Goal: Use online tool/utility: Utilize a website feature to perform a specific function

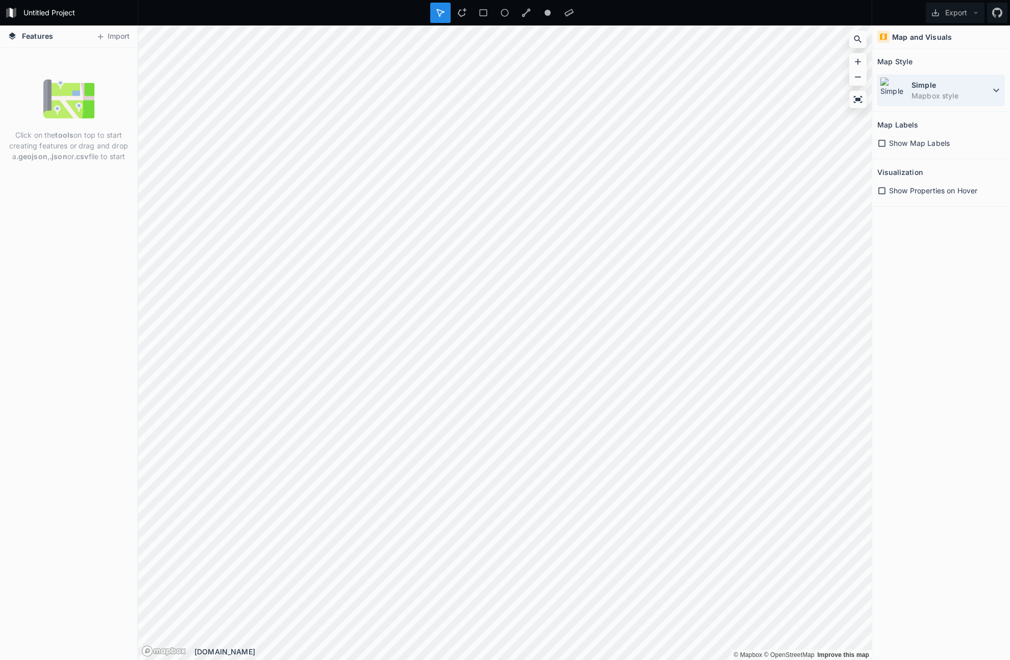
click at [994, 95] on icon at bounding box center [996, 90] width 12 height 12
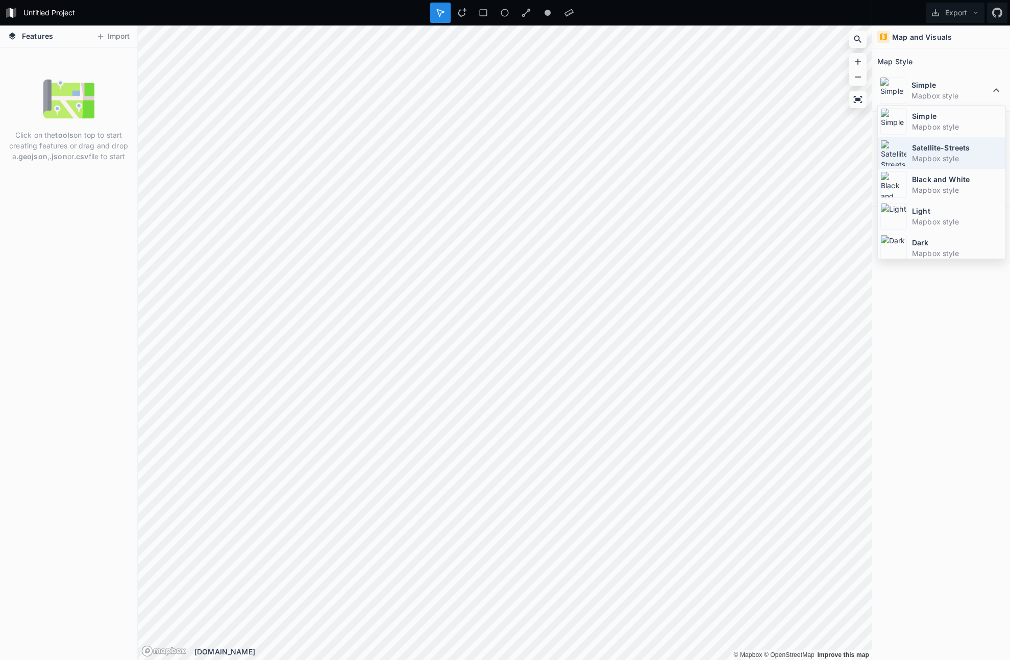
click at [949, 145] on dt "Satellite-Streets" at bounding box center [957, 147] width 91 height 11
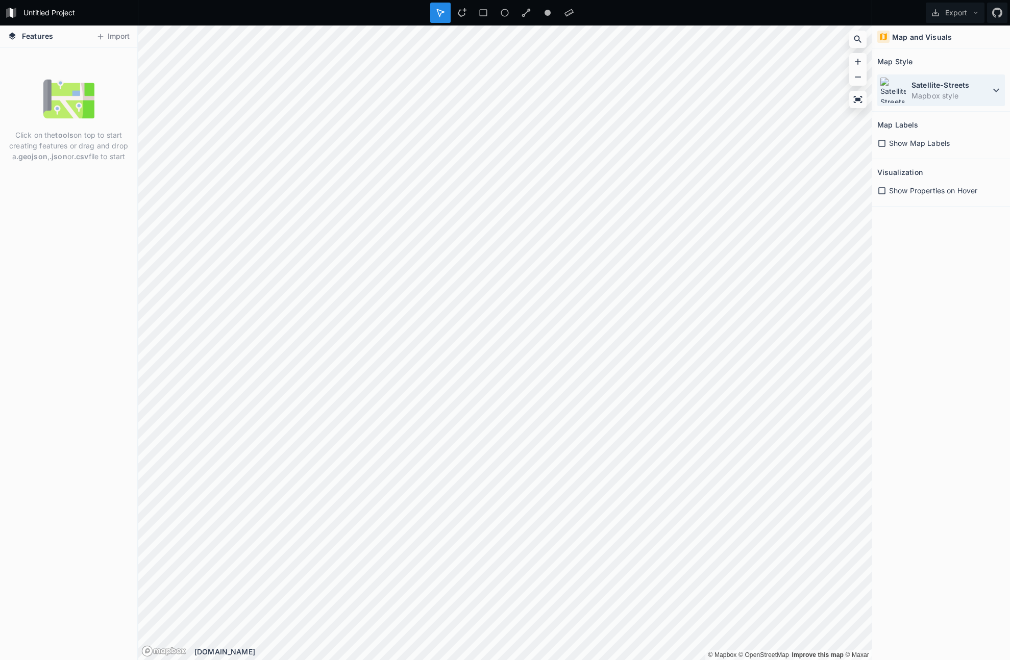
click at [928, 84] on dt "Satellite-Streets" at bounding box center [950, 85] width 79 height 11
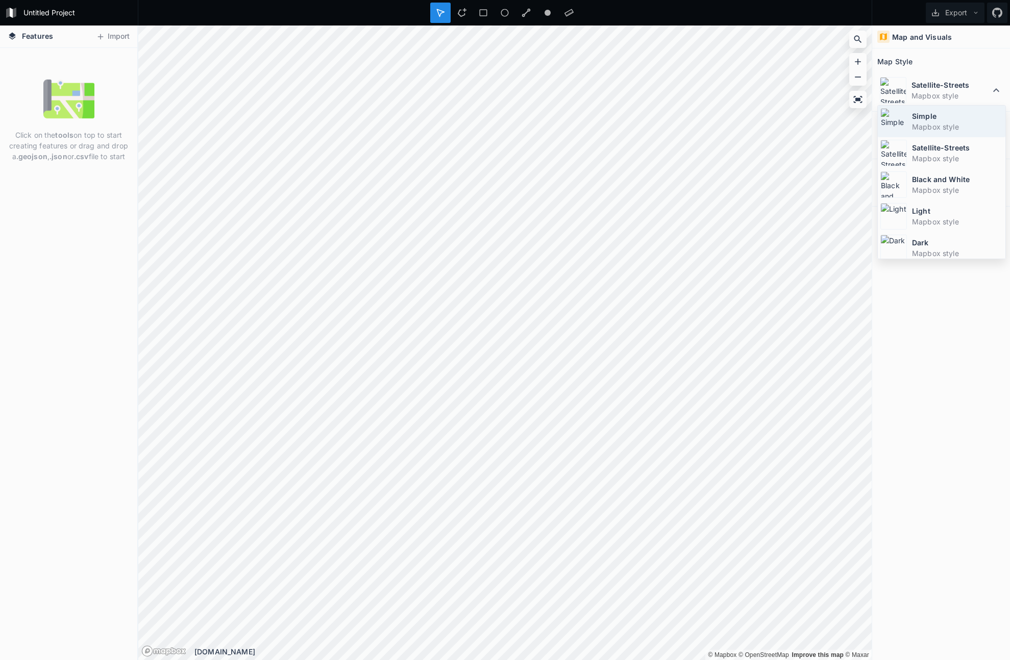
click at [934, 122] on dd "Mapbox style" at bounding box center [957, 126] width 91 height 11
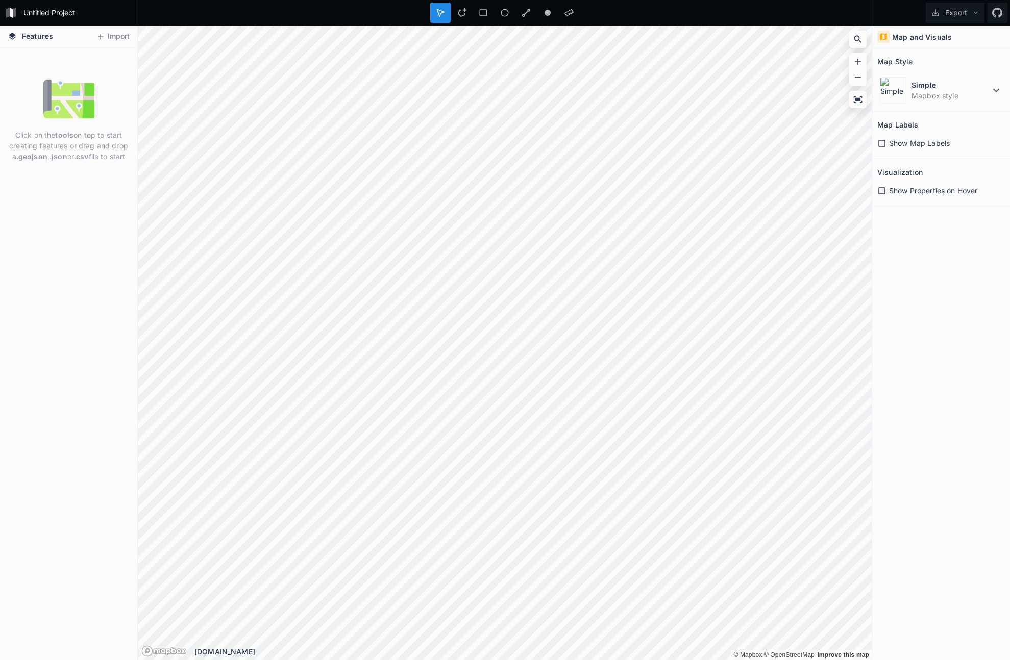
click at [905, 142] on span "Show Map Labels" at bounding box center [919, 143] width 61 height 11
click at [961, 87] on dt "Simple" at bounding box center [950, 85] width 79 height 11
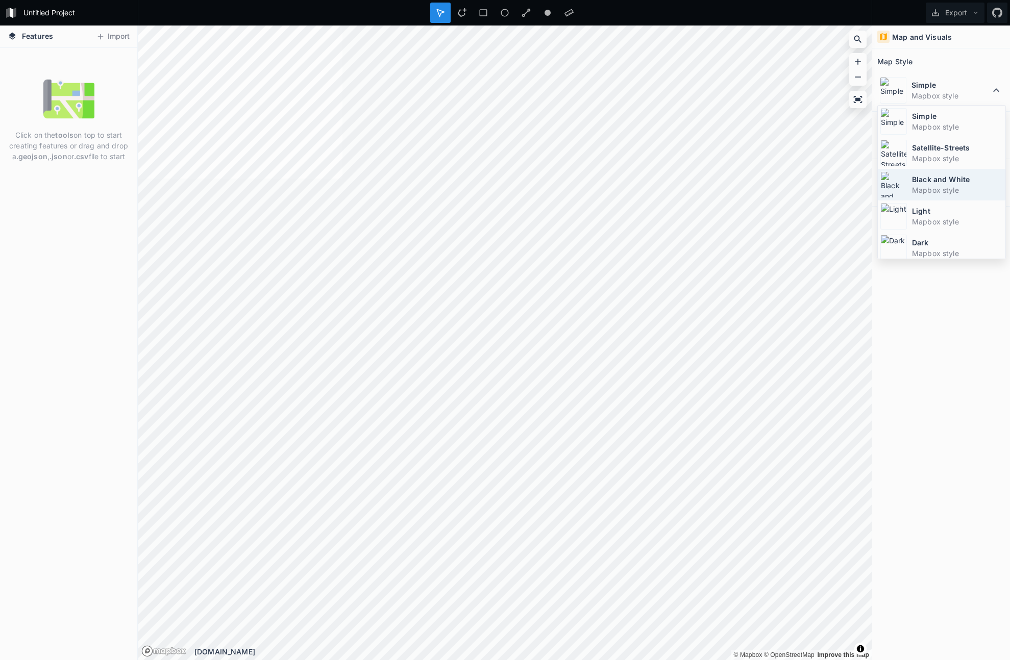
scroll to position [68, 0]
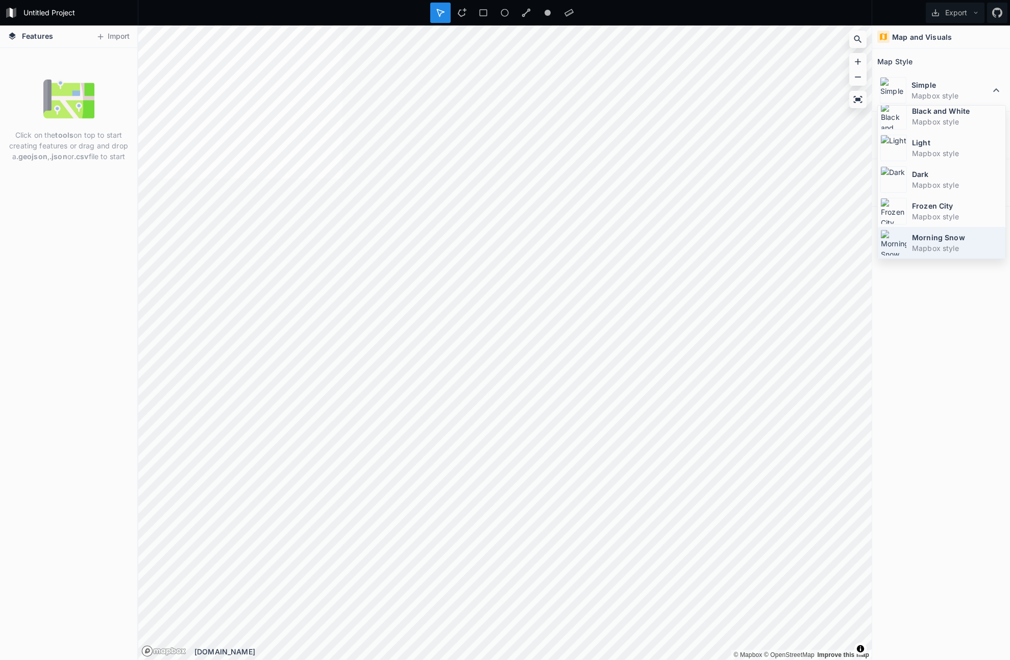
click at [952, 237] on dt "Morning Snow" at bounding box center [957, 237] width 91 height 11
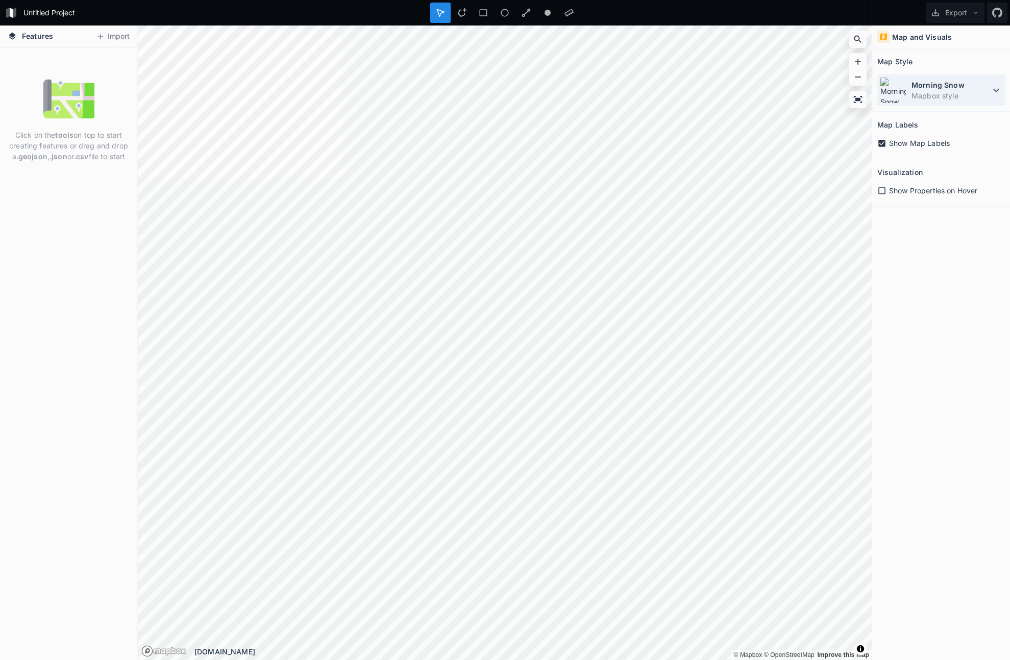
click at [968, 89] on dt "Morning Snow" at bounding box center [950, 85] width 79 height 11
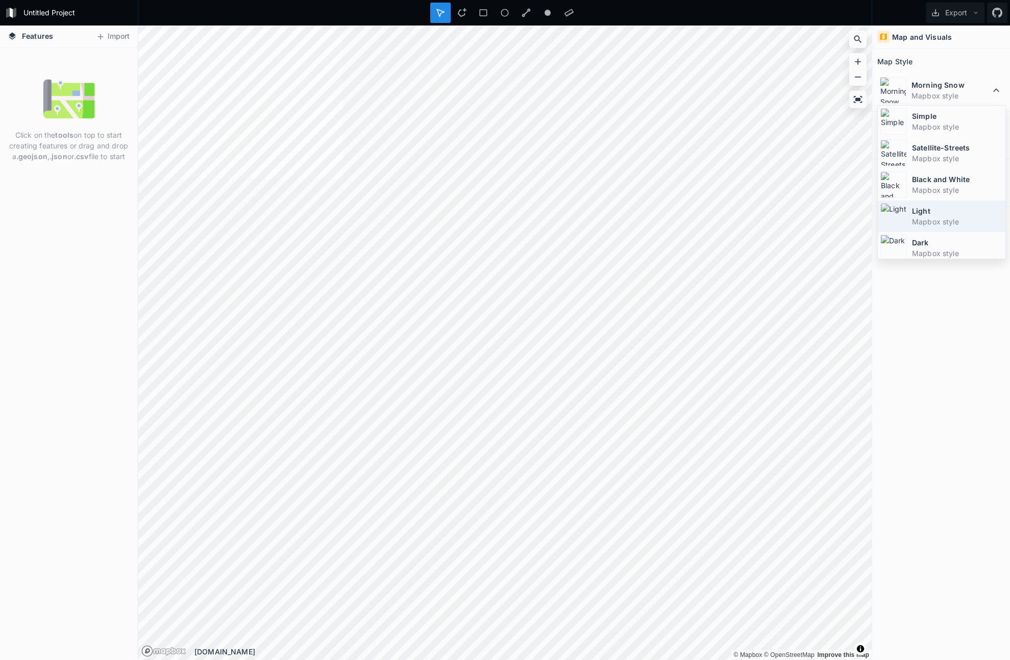
click at [952, 209] on dt "Light" at bounding box center [957, 211] width 91 height 11
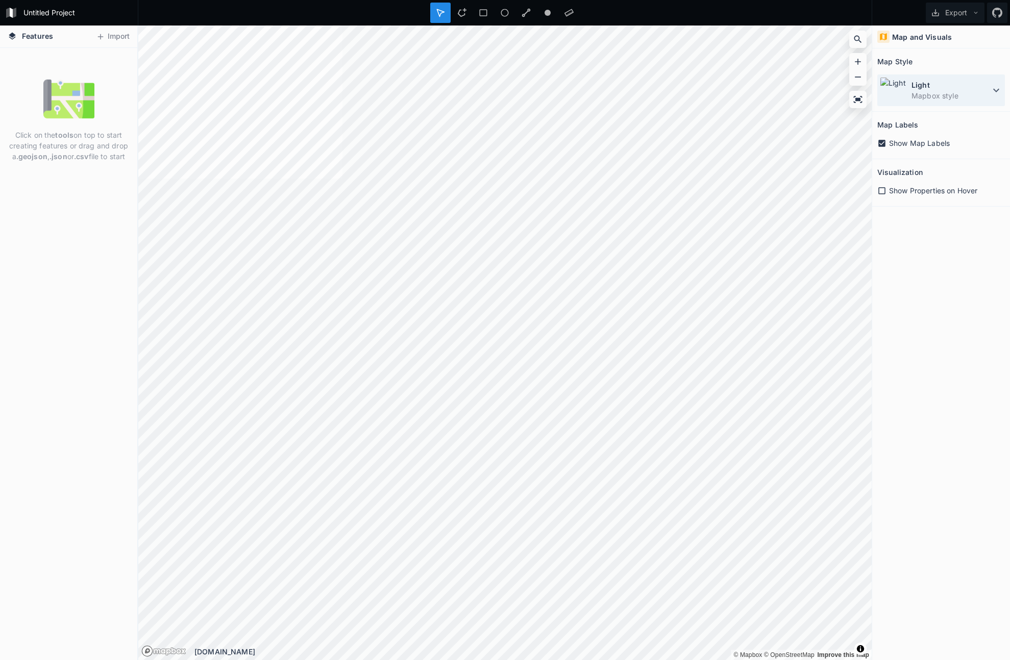
click at [961, 84] on dt "Light" at bounding box center [950, 85] width 79 height 11
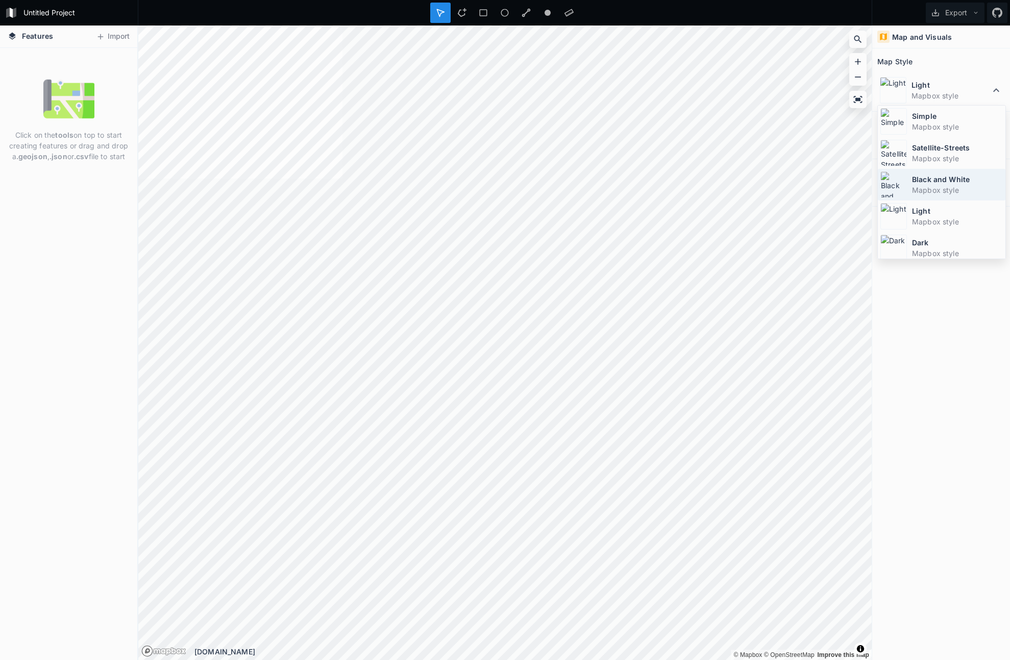
click at [941, 185] on dd "Mapbox style" at bounding box center [957, 190] width 91 height 11
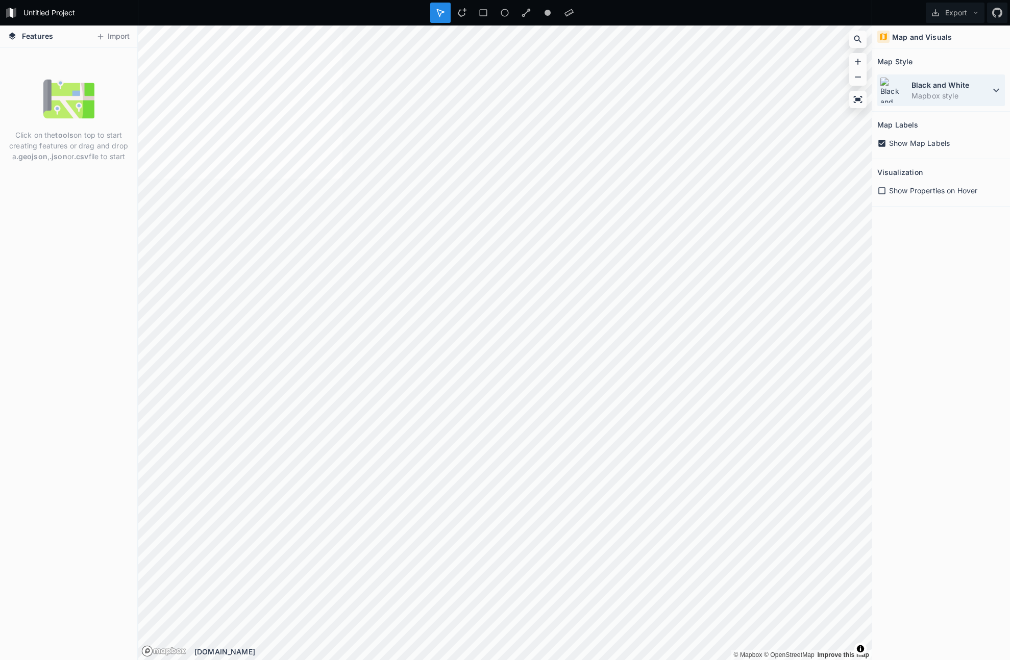
click at [942, 89] on dt "Black and White" at bounding box center [950, 85] width 79 height 11
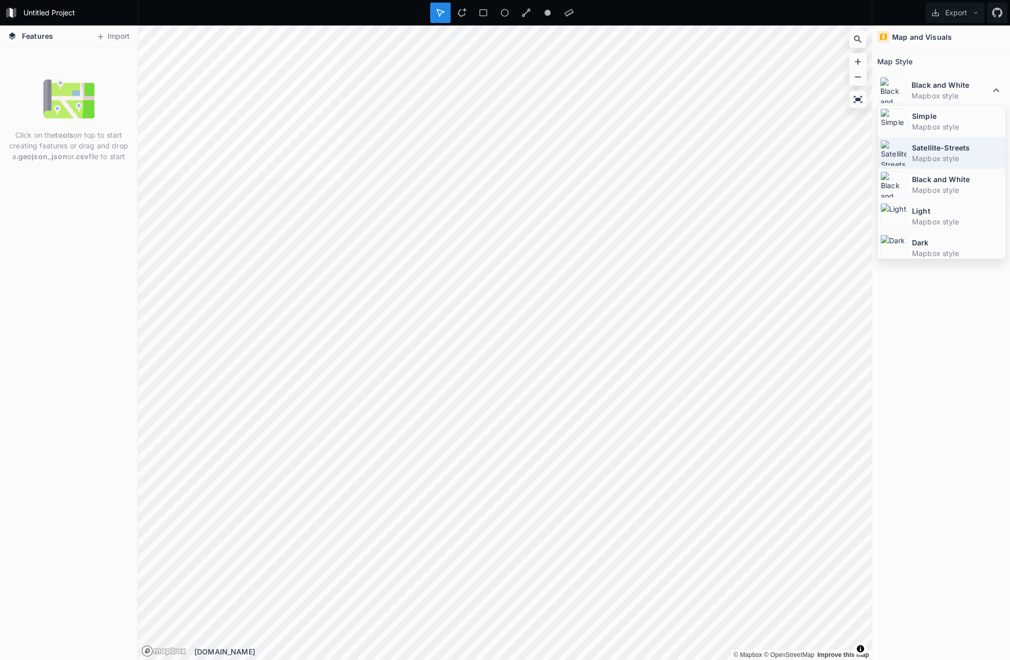
click at [935, 151] on dt "Satellite-Streets" at bounding box center [957, 147] width 91 height 11
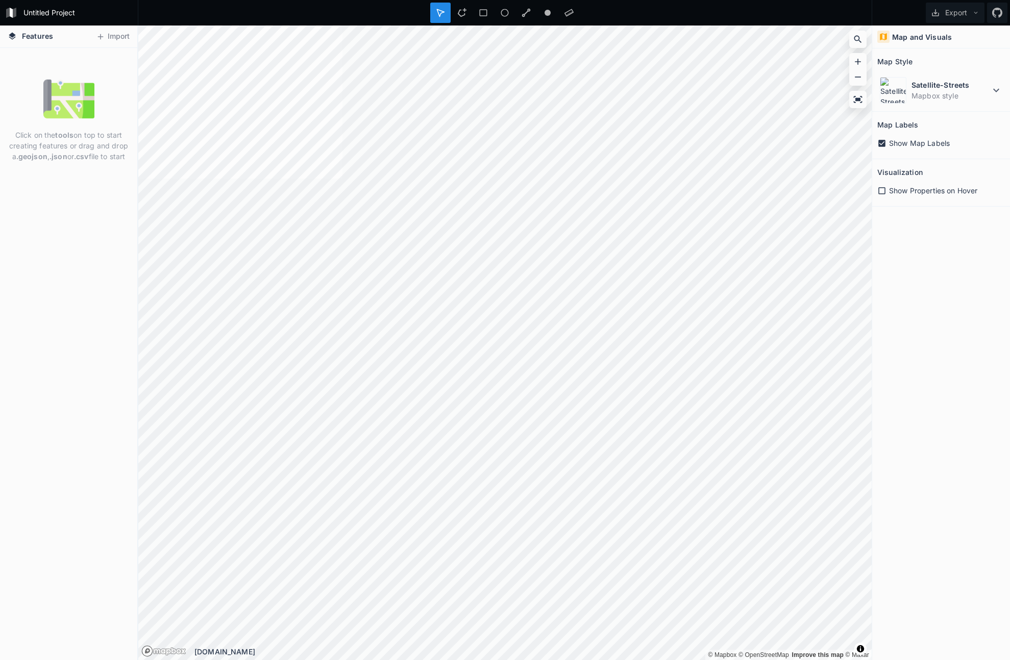
click at [883, 188] on icon at bounding box center [881, 190] width 9 height 9
click at [883, 189] on icon at bounding box center [881, 190] width 9 height 9
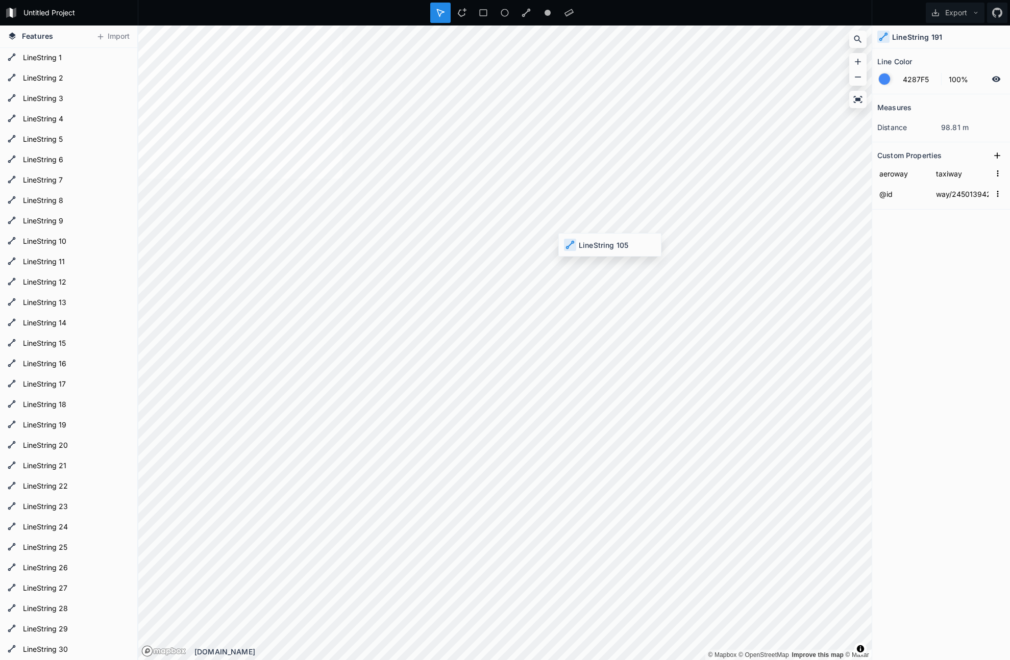
type input "way/245013116"
